Goal: Navigation & Orientation: Find specific page/section

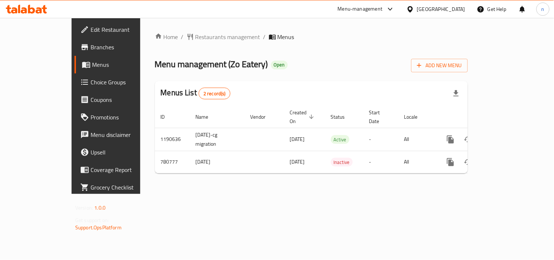
click at [414, 7] on icon at bounding box center [411, 9] width 8 height 8
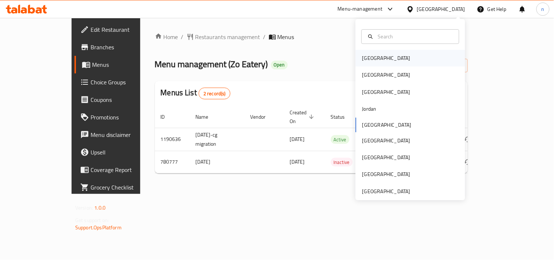
click at [368, 58] on div "[GEOGRAPHIC_DATA]" at bounding box center [386, 58] width 48 height 8
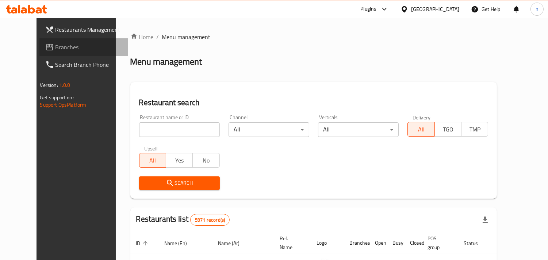
click at [57, 46] on span "Branches" at bounding box center [89, 47] width 67 height 9
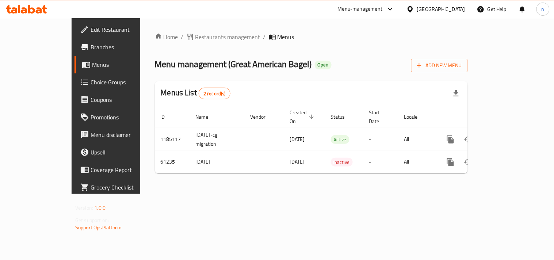
click at [414, 9] on icon at bounding box center [411, 9] width 8 height 8
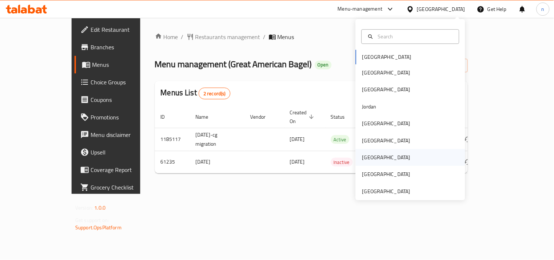
click at [369, 157] on div "[GEOGRAPHIC_DATA]" at bounding box center [387, 157] width 60 height 17
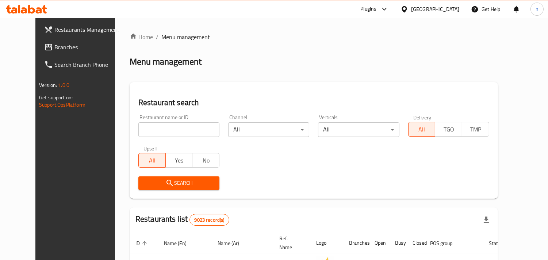
click at [54, 45] on span "Branches" at bounding box center [87, 47] width 67 height 9
